Goal: Task Accomplishment & Management: Use online tool/utility

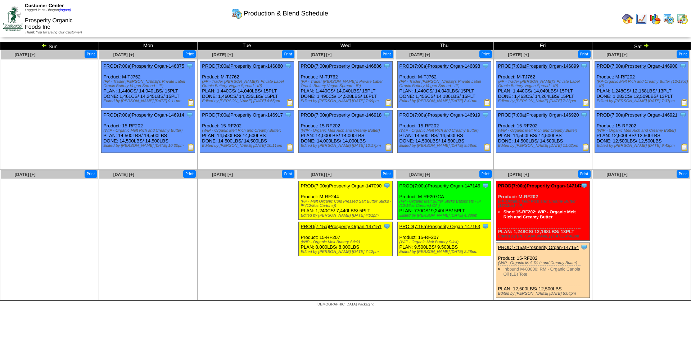
click at [665, 20] on img at bounding box center [669, 19] width 12 height 12
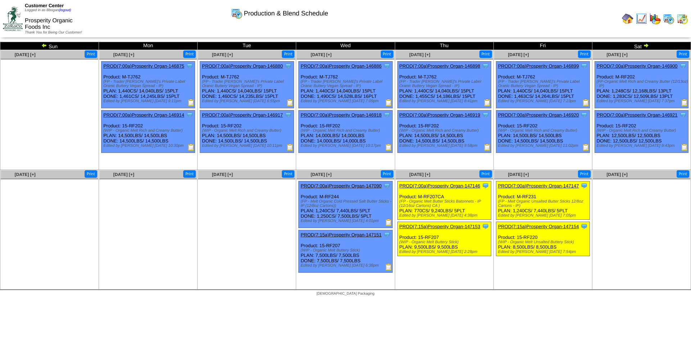
click at [656, 20] on img at bounding box center [655, 19] width 12 height 12
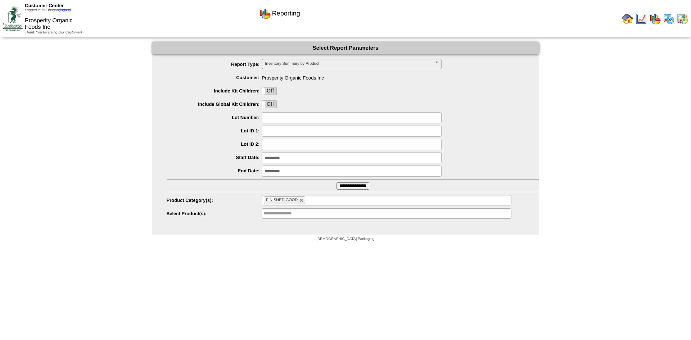
click at [624, 21] on img at bounding box center [628, 19] width 12 height 12
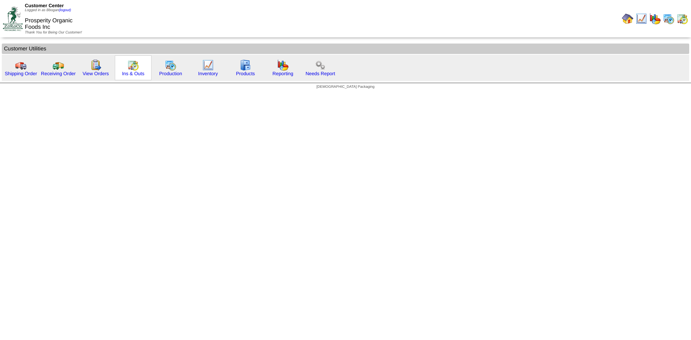
click at [135, 67] on img at bounding box center [133, 65] width 12 height 12
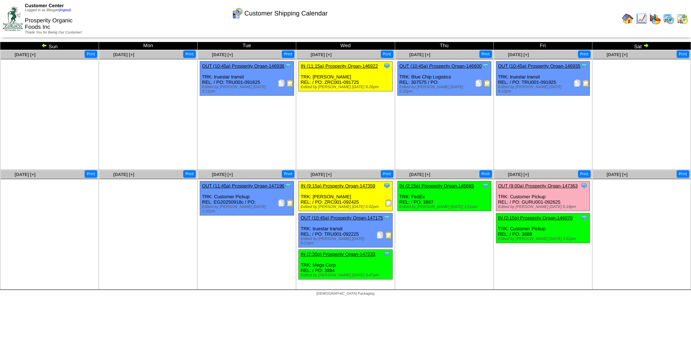
click at [639, 44] on td "Sat" at bounding box center [641, 46] width 99 height 8
click at [644, 44] on img at bounding box center [646, 45] width 6 height 6
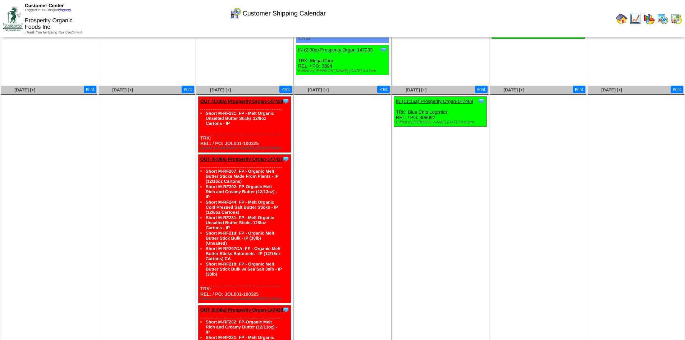
scroll to position [108, 0]
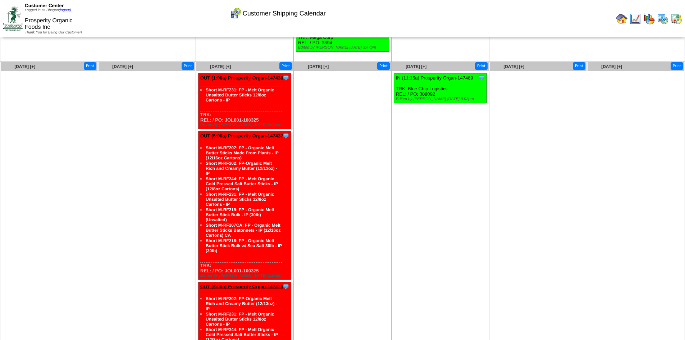
drag, startPoint x: 275, startPoint y: 153, endPoint x: 300, endPoint y: 137, distance: 29.6
click at [300, 137] on ul at bounding box center [342, 125] width 97 height 108
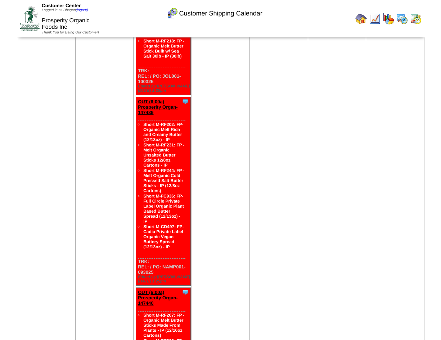
scroll to position [457, 0]
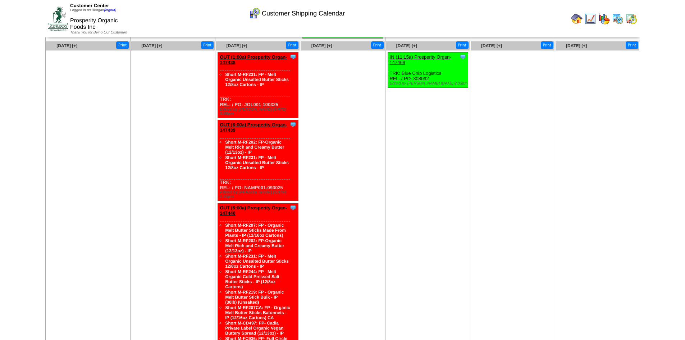
scroll to position [95, 0]
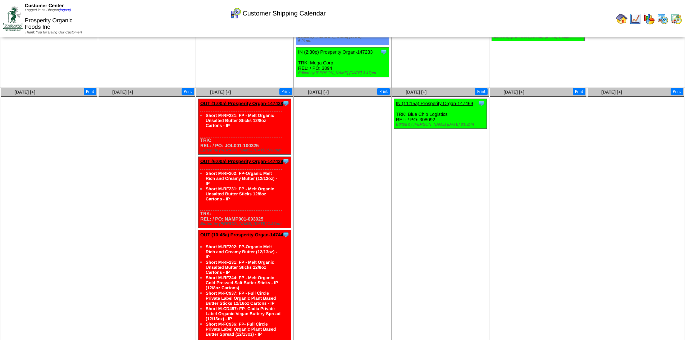
scroll to position [118, 0]
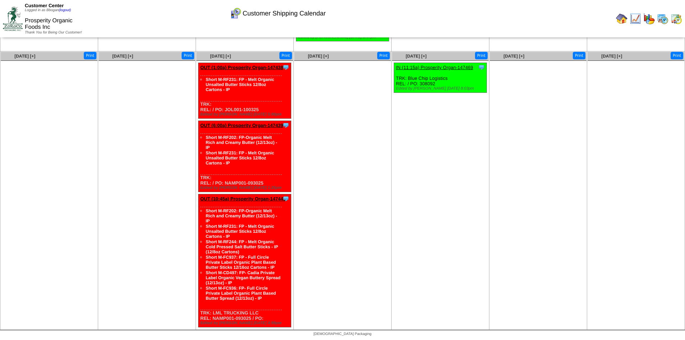
drag, startPoint x: 205, startPoint y: 211, endPoint x: 263, endPoint y: 298, distance: 104.4
click at [263, 298] on ul "Short M-RF202: FP-Organic Melt Rich and Creamy Butter (12/13oz) - IP Short M-RF…" at bounding box center [236, 254] width 91 height 93
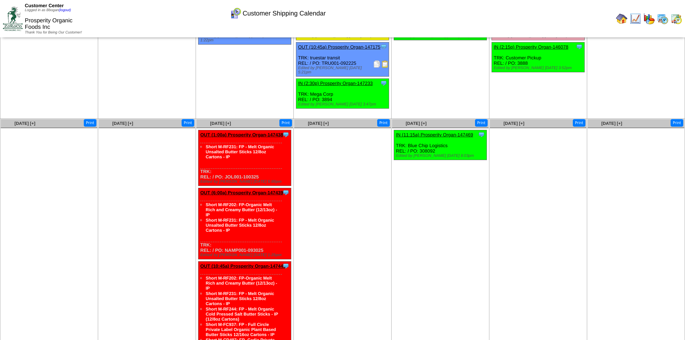
scroll to position [46, 0]
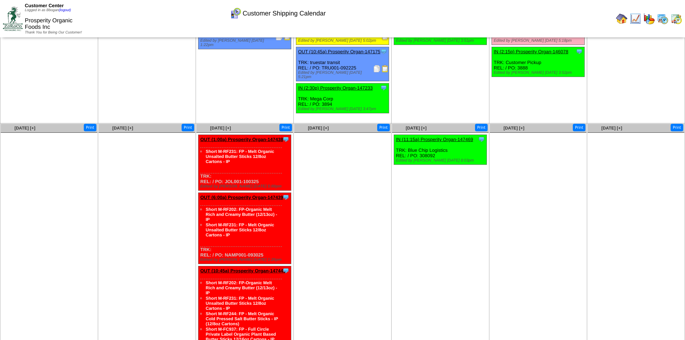
click at [167, 198] on ul at bounding box center [147, 187] width 97 height 108
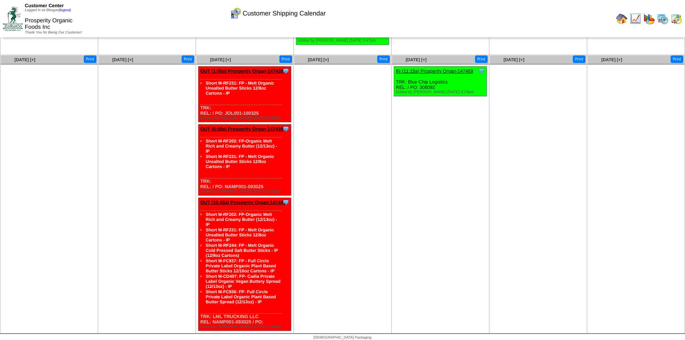
scroll to position [118, 0]
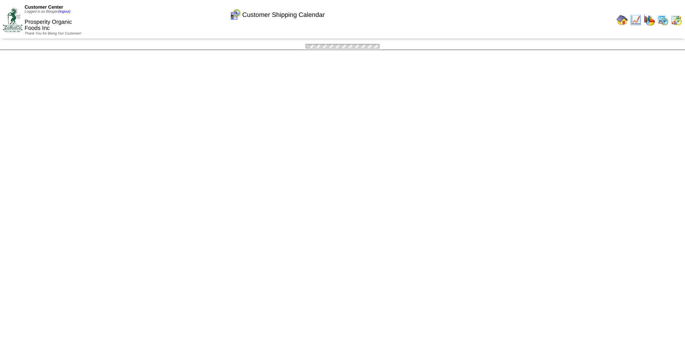
scroll to position [118, 0]
